Goal: Information Seeking & Learning: Learn about a topic

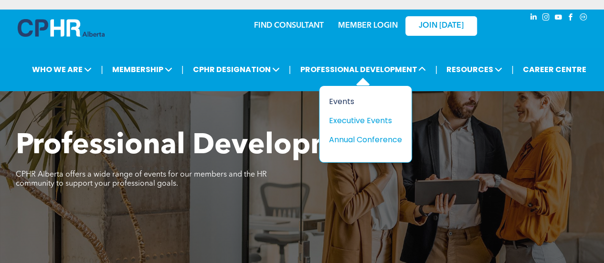
click at [342, 103] on div "Events" at bounding box center [362, 101] width 66 height 12
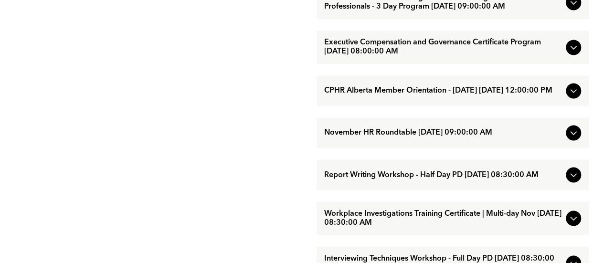
scroll to position [737, 0]
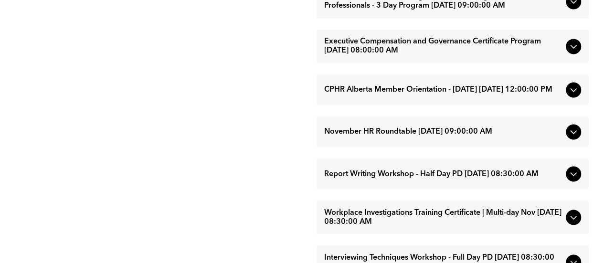
click at [576, 137] on icon at bounding box center [572, 131] width 11 height 11
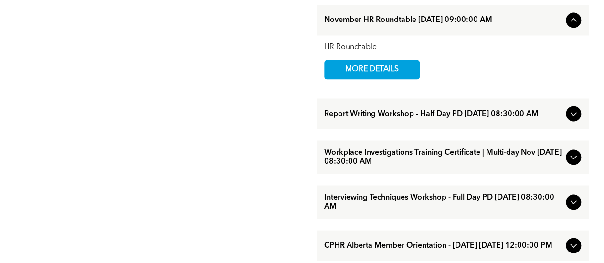
scroll to position [798, 0]
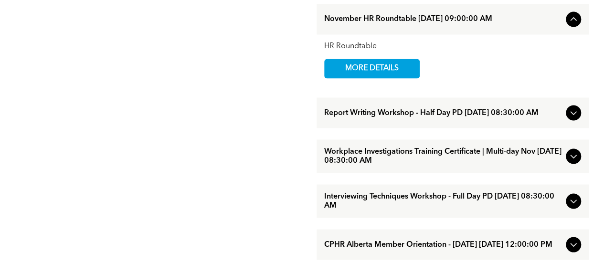
click at [574, 115] on icon at bounding box center [573, 113] width 6 height 4
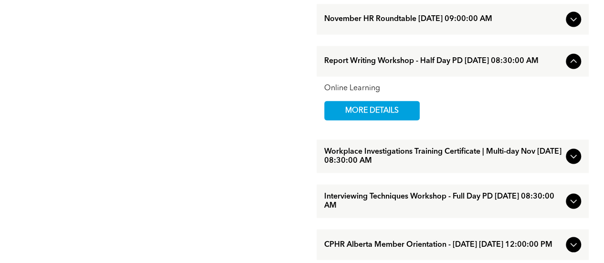
click at [576, 162] on icon at bounding box center [572, 155] width 11 height 11
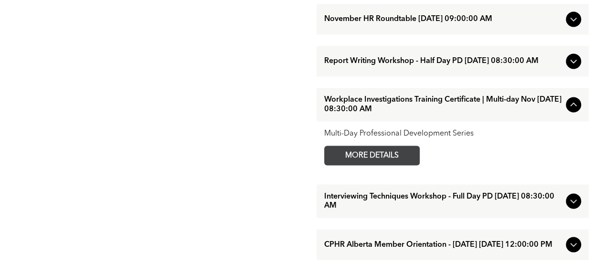
click at [379, 165] on span "MORE DETAILS" at bounding box center [371, 155] width 75 height 19
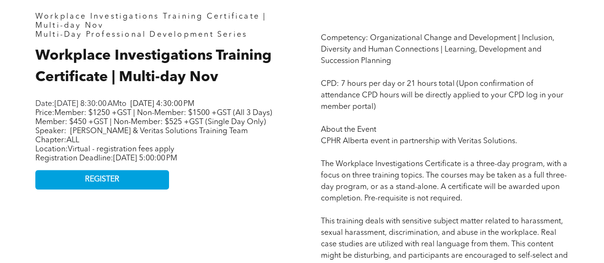
scroll to position [422, 0]
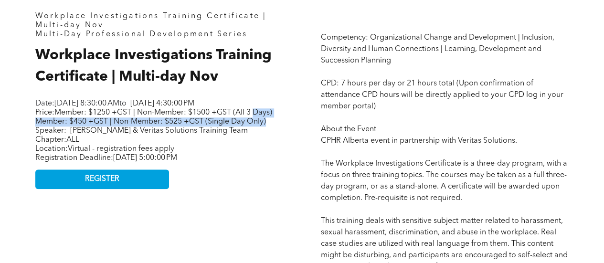
drag, startPoint x: 38, startPoint y: 134, endPoint x: 270, endPoint y: 141, distance: 232.5
click at [270, 136] on p "Price: Member: $1250 +GST | Non-Member: $1500 +GST (All 3 Days) Member: $450 +G…" at bounding box center [154, 121] width 239 height 27
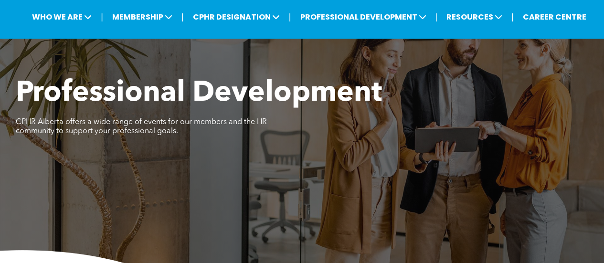
scroll to position [0, 0]
